Goal: Task Accomplishment & Management: Use online tool/utility

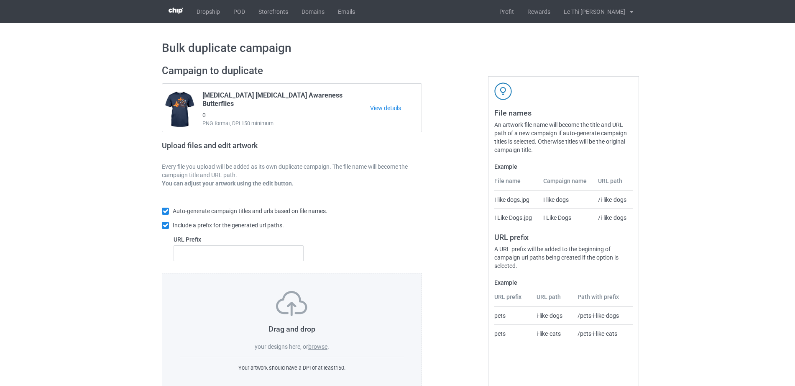
click at [324, 339] on div "Drag and drop your designs here, or browse ." at bounding box center [292, 321] width 224 height 60
click at [323, 343] on label "browse" at bounding box center [317, 346] width 19 height 7
click at [0, 0] on input "browse" at bounding box center [0, 0] width 0 height 0
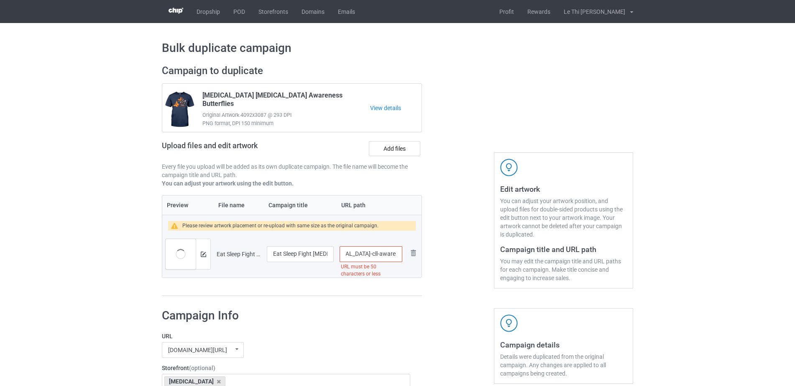
scroll to position [0, 105]
drag, startPoint x: 366, startPoint y: 252, endPoint x: 404, endPoint y: 246, distance: 37.7
click at [404, 246] on td "/eat-sleep-fight-[MEDICAL_DATA]-cll-awareness URL must be 50 characters or less" at bounding box center [371, 253] width 69 height 47
click at [364, 257] on input "/eat-sleep-fight-[MEDICAL_DATA]-cll-awareness" at bounding box center [371, 254] width 63 height 16
drag, startPoint x: 364, startPoint y: 254, endPoint x: 369, endPoint y: 254, distance: 4.3
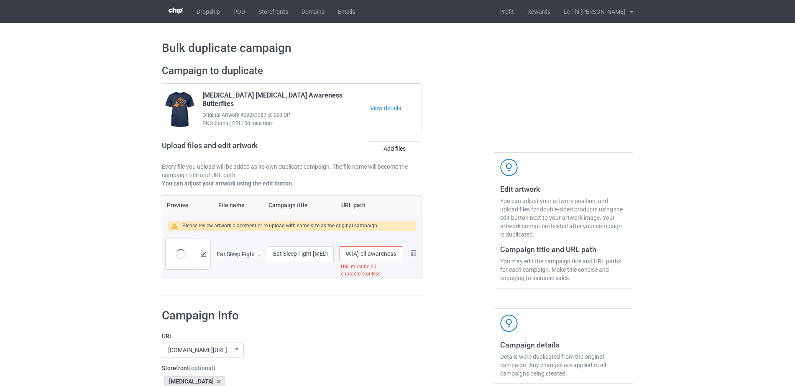
click at [369, 254] on input "/eat-sleep-fight-[MEDICAL_DATA]-cll-awareness" at bounding box center [371, 254] width 63 height 16
click at [365, 252] on input "/eat-sleep-fight-[MEDICAL_DATA]-cll-awareness" at bounding box center [371, 254] width 63 height 16
drag, startPoint x: 365, startPoint y: 252, endPoint x: 412, endPoint y: 257, distance: 47.5
click at [412, 257] on tr "Preview and edit artwork Eat Sleep Fight [MEDICAL_DATA] CLL Awareness.png Eat S…" at bounding box center [291, 253] width 259 height 47
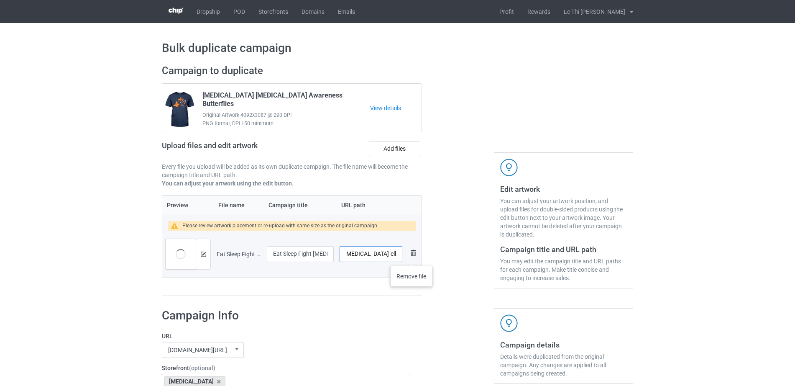
scroll to position [0, 75]
type input "/eat-sleep-fight-[MEDICAL_DATA]-cll"
click at [446, 254] on div at bounding box center [458, 180] width 60 height 243
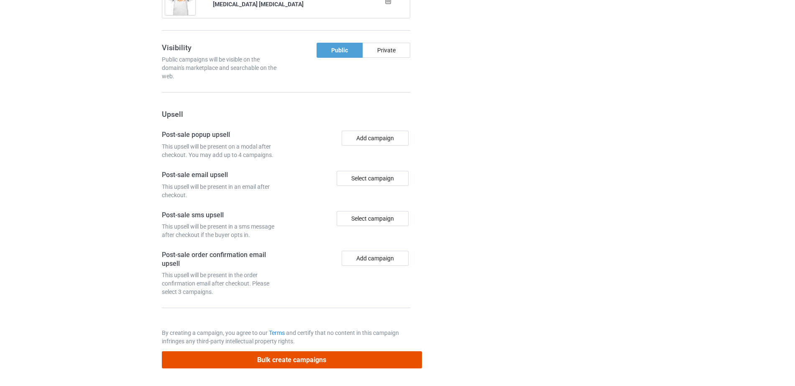
click at [321, 360] on button "Bulk create campaigns" at bounding box center [292, 359] width 260 height 17
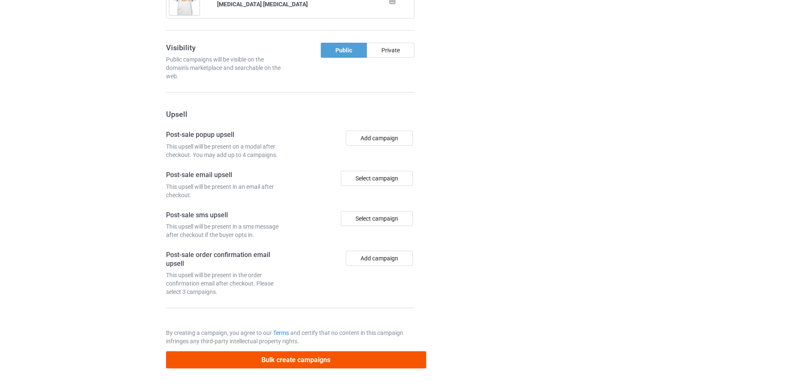
scroll to position [0, 0]
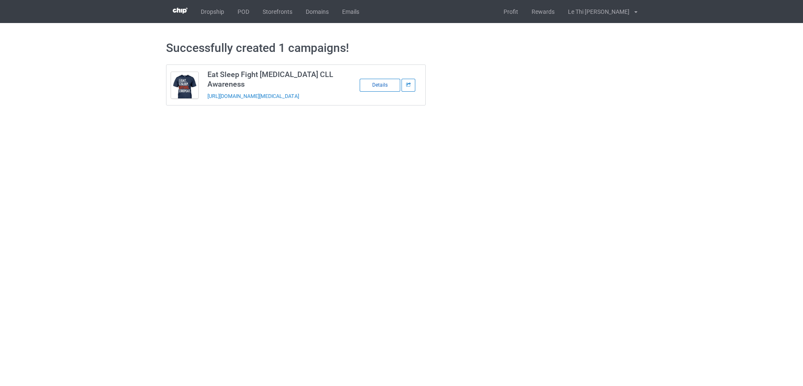
click at [383, 89] on div "Details" at bounding box center [380, 85] width 41 height 13
